Goal: Task Accomplishment & Management: Complete application form

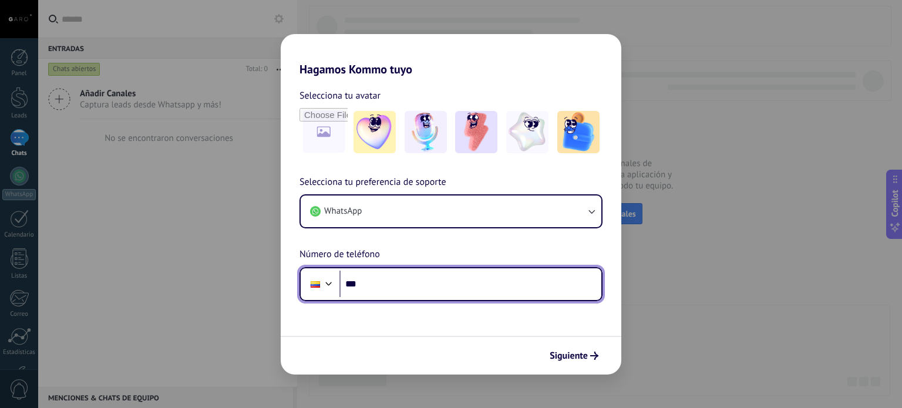
click at [541, 287] on input "***" at bounding box center [470, 284] width 262 height 27
type input "**********"
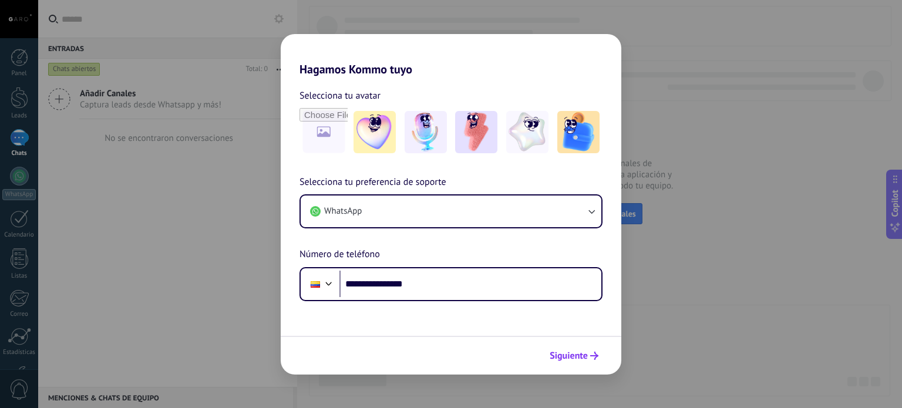
click at [583, 354] on span "Siguiente" at bounding box center [569, 356] width 38 height 8
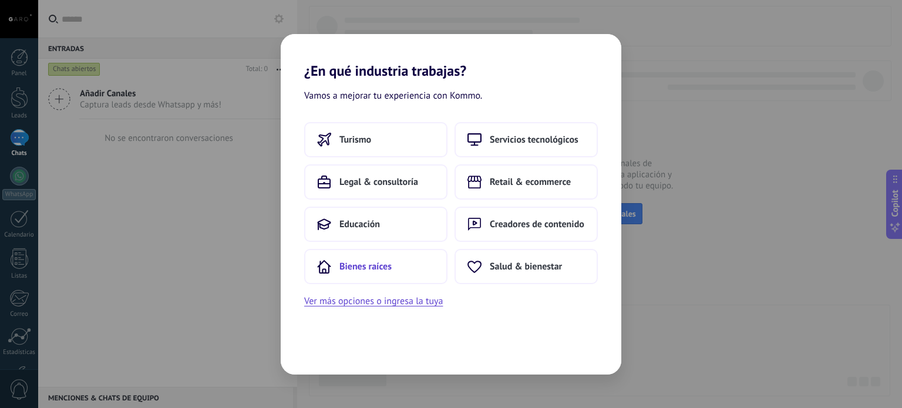
click at [364, 274] on button "Bienes raíces" at bounding box center [375, 266] width 143 height 35
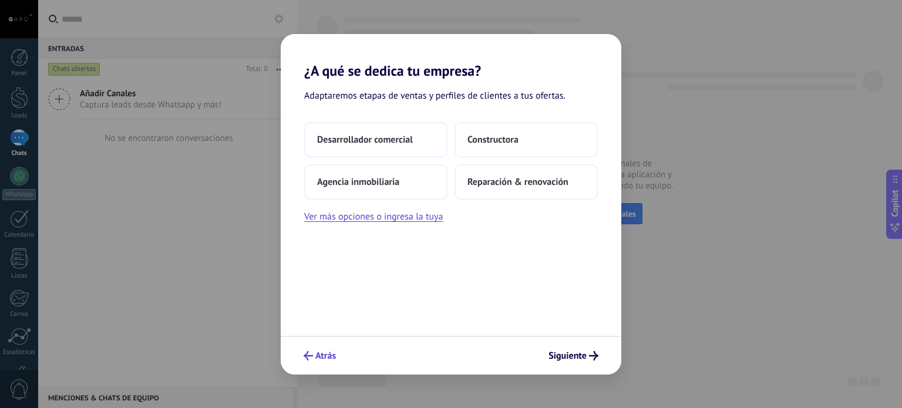
click at [304, 352] on icon "submit" at bounding box center [308, 355] width 9 height 9
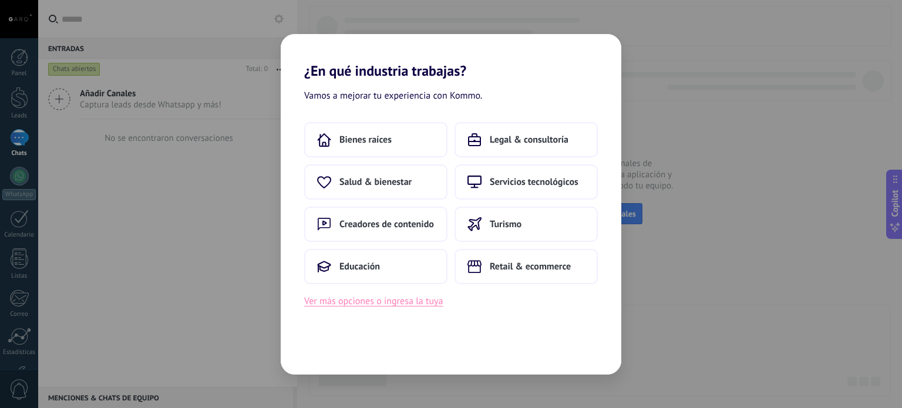
click at [358, 305] on button "Ver más opciones o ingresa la tuya" at bounding box center [373, 301] width 139 height 15
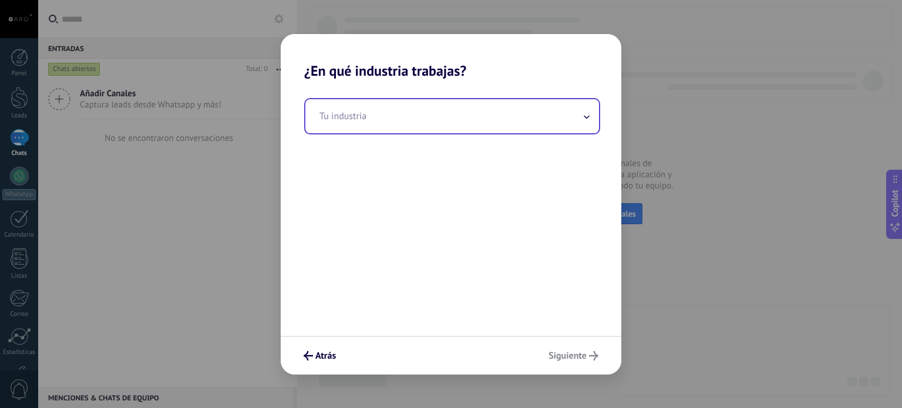
click at [319, 132] on input "text" at bounding box center [452, 116] width 294 height 34
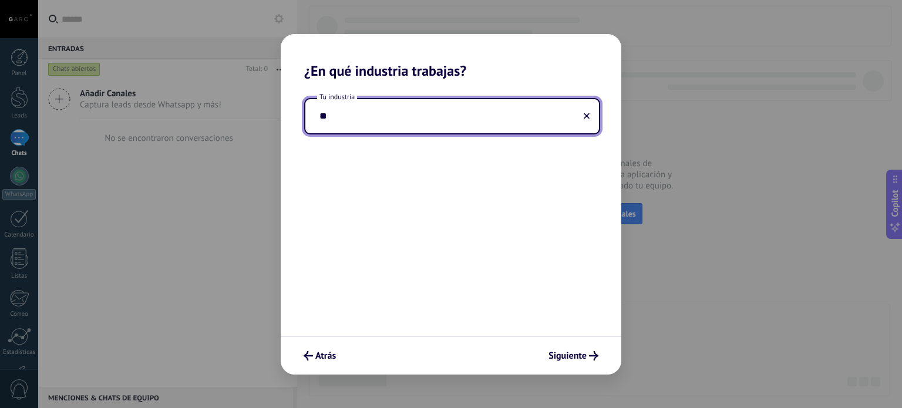
type input "*"
type input "********"
click at [308, 347] on button "Atrás" at bounding box center [319, 356] width 43 height 20
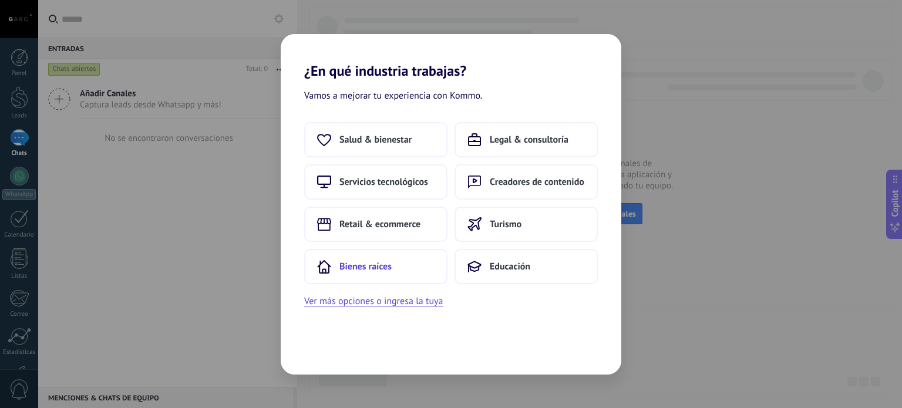
click at [327, 265] on icon at bounding box center [324, 267] width 14 height 14
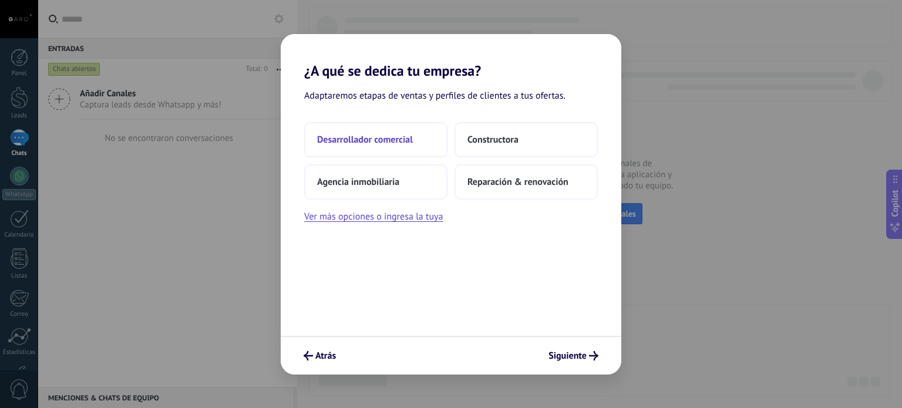
click at [410, 137] on span "Desarrollador comercial" at bounding box center [365, 140] width 96 height 12
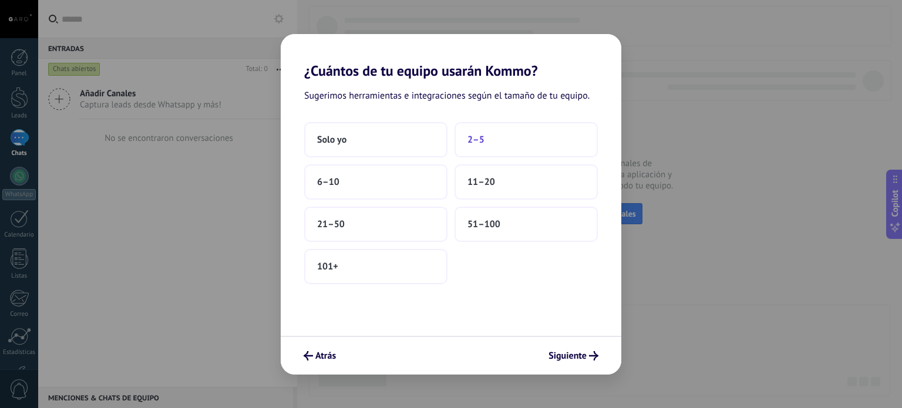
click at [469, 135] on span "2–5" at bounding box center [476, 140] width 17 height 12
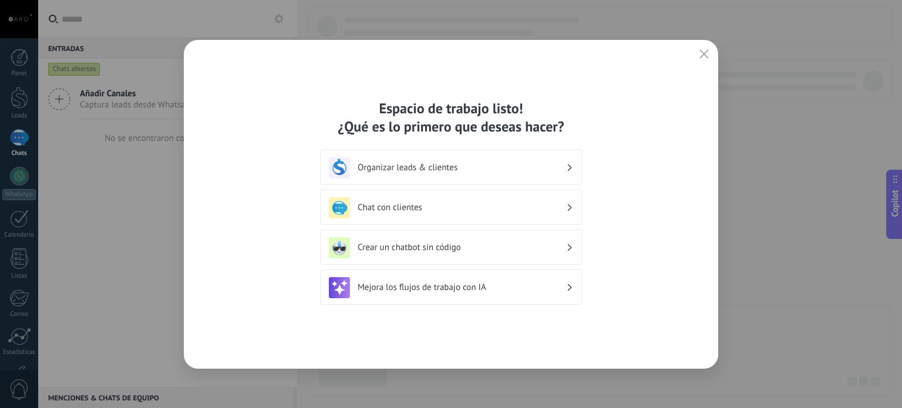
click at [445, 204] on h3 "Chat con clientes" at bounding box center [462, 207] width 209 height 11
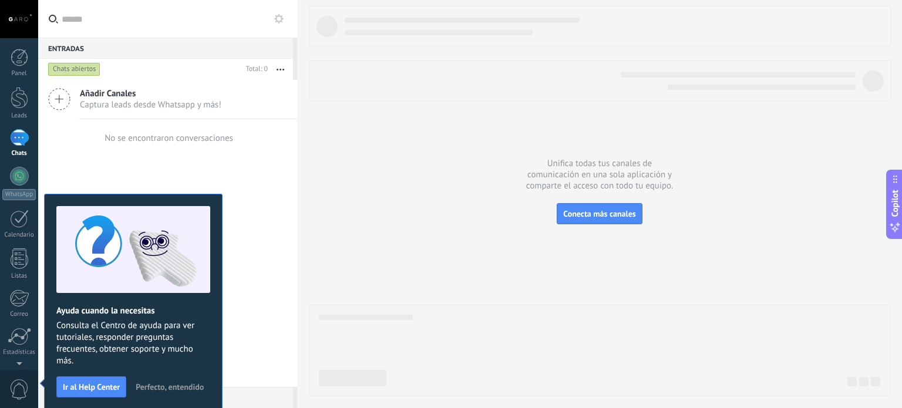
click at [116, 152] on div "No se encontraron conversaciones" at bounding box center [167, 138] width 131 height 38
click at [172, 387] on span "Perfecto, entendido" at bounding box center [170, 387] width 68 height 8
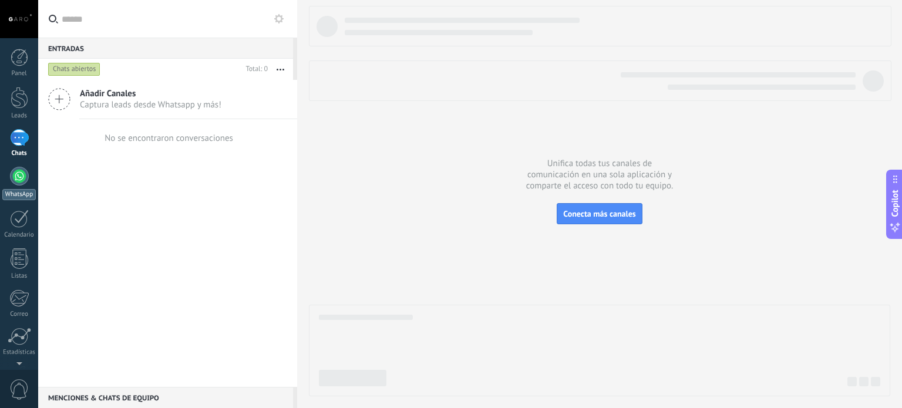
click at [16, 167] on div at bounding box center [19, 176] width 19 height 19
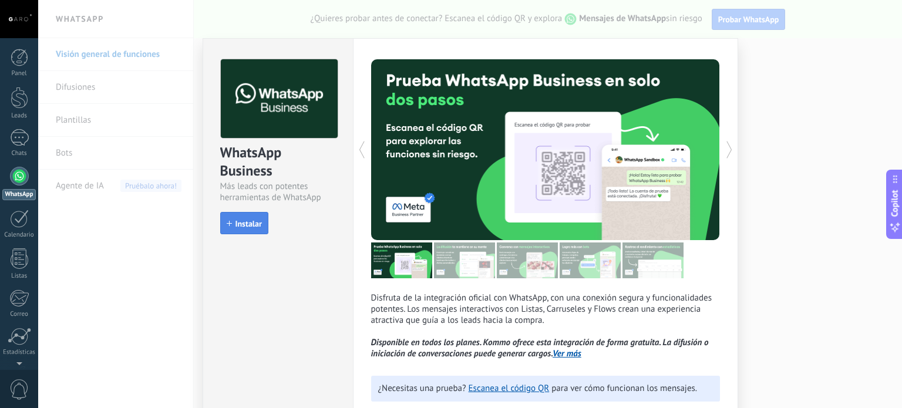
click at [243, 226] on span "Instalar" at bounding box center [249, 224] width 26 height 8
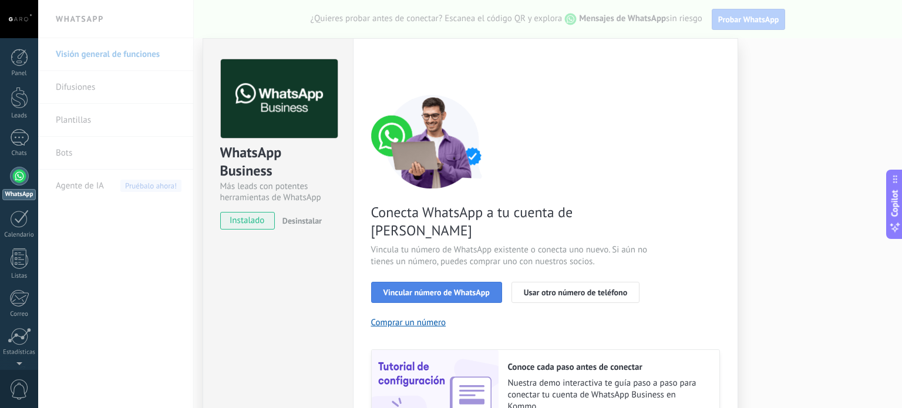
click at [444, 288] on span "Vincular número de WhatsApp" at bounding box center [437, 292] width 106 height 8
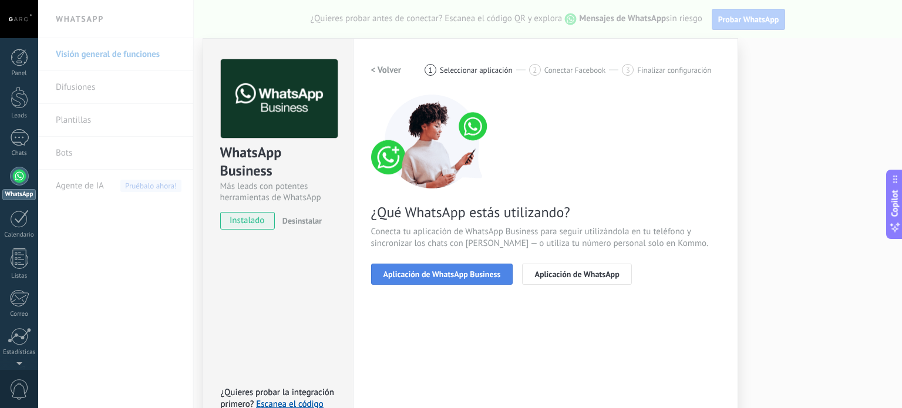
click at [456, 272] on span "Aplicación de WhatsApp Business" at bounding box center [442, 274] width 117 height 8
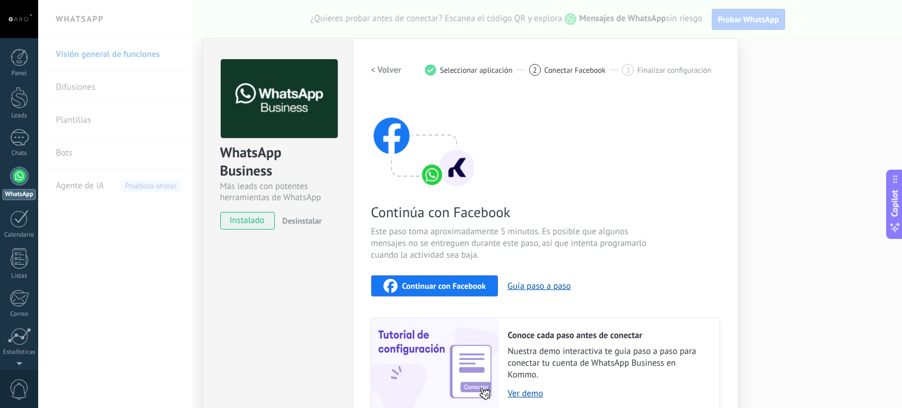
click at [456, 286] on span "Continuar con Facebook" at bounding box center [444, 286] width 84 height 8
